Goal: Task Accomplishment & Management: Use online tool/utility

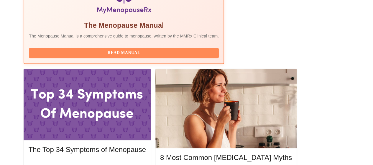
scroll to position [236, 0]
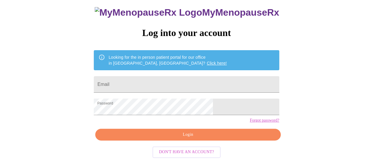
scroll to position [43, 0]
click at [203, 77] on input "Email" at bounding box center [186, 84] width 185 height 16
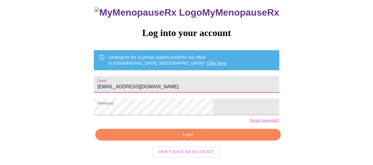
type input "melissaannmcdonald@gmail.com"
click at [183, 138] on span "Login" at bounding box center [187, 134] width 171 height 7
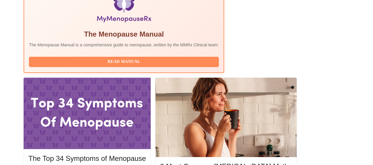
scroll to position [220, 0]
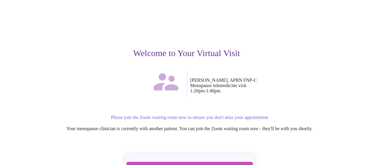
scroll to position [89, 0]
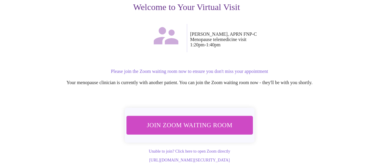
click at [213, 126] on button "Join Zoom Waiting Room" at bounding box center [189, 124] width 128 height 19
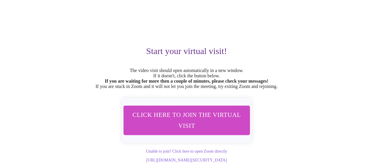
scroll to position [53, 0]
